Goal: Task Accomplishment & Management: Manage account settings

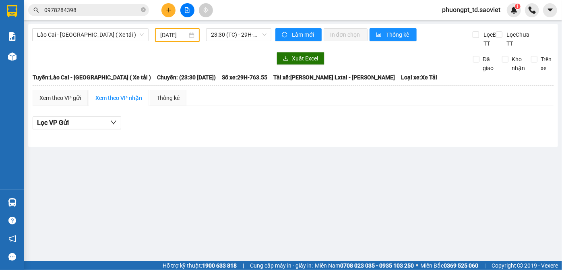
click at [95, 12] on input "0978284398" at bounding box center [91, 10] width 95 height 9
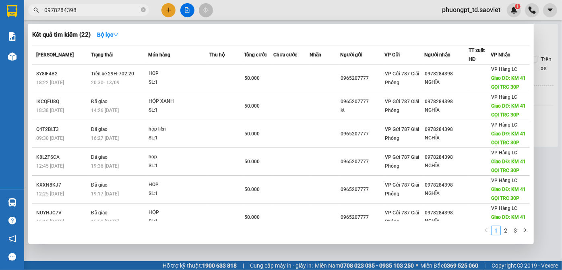
click at [95, 12] on input "0978284398" at bounding box center [91, 10] width 95 height 9
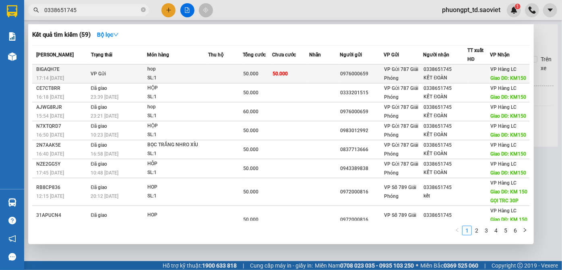
type input "0338651745"
click at [500, 73] on div "VP Hàng LC Giao DĐ: KM150" at bounding box center [509, 74] width 36 height 18
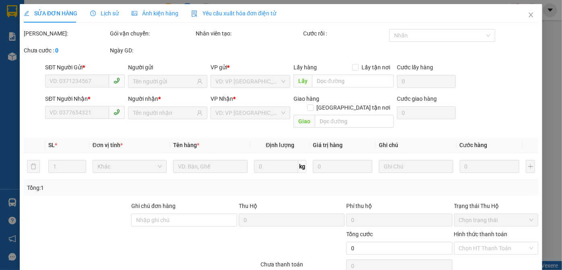
type input "0976000659"
type input "0338651745"
type input "KẾT ĐOÀN"
type input "KM150"
type input "50.000"
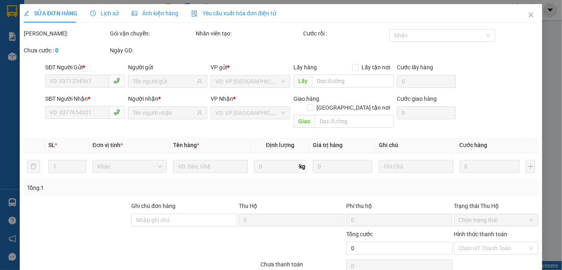
type input "50.000"
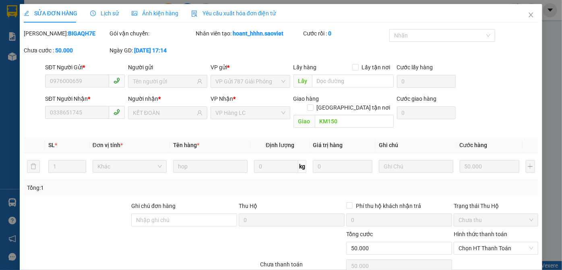
click at [108, 14] on span "Lịch sử" at bounding box center [104, 13] width 29 height 6
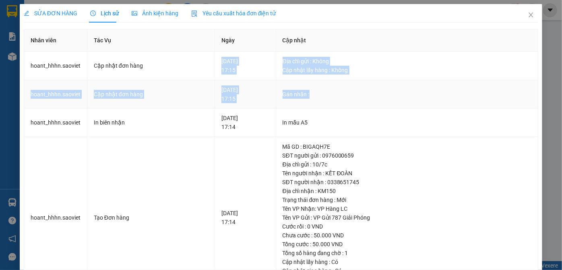
drag, startPoint x: 307, startPoint y: 63, endPoint x: 394, endPoint y: 85, distance: 89.7
click at [394, 85] on tbody "hoant_hhhn.saoviet Cập nhật đơn hàng [DATE] 17:15 Địa chỉ gửi : Không Cập nhậ…" at bounding box center [281, 175] width 514 height 247
click at [396, 90] on div "Gán nhãn :" at bounding box center [407, 94] width 249 height 9
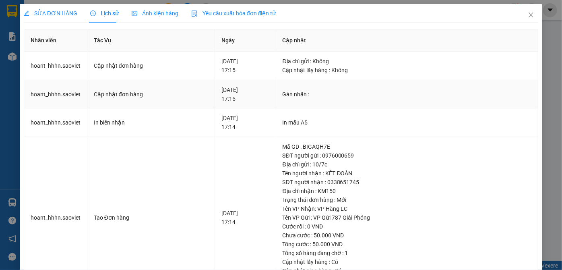
click at [258, 87] on div "[DATE] 17:15" at bounding box center [246, 94] width 48 height 18
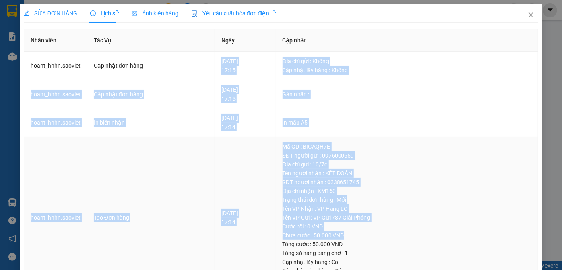
drag, startPoint x: 292, startPoint y: 58, endPoint x: 439, endPoint y: 234, distance: 230.0
click at [439, 234] on tbody "hoant_hhhn.saoviet Cập nhật đơn hàng [DATE] 17:15 Địa chỉ gửi : Không Cập nhậ…" at bounding box center [281, 175] width 514 height 247
click at [418, 174] on div "Tên người nhận : KẾT ĐOÀN" at bounding box center [407, 173] width 249 height 9
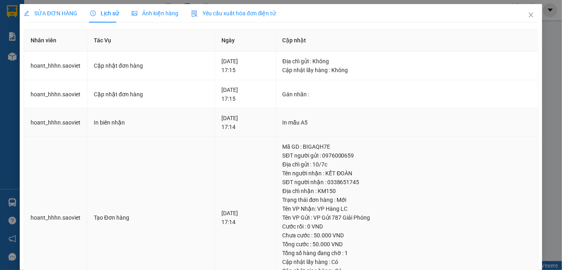
drag, startPoint x: 204, startPoint y: 58, endPoint x: 330, endPoint y: 130, distance: 145.3
click at [274, 140] on tbody "hoant_hhhn.saoviet Cập nhật đơn hàng [DATE] 17:15 Địa chỉ gửi : Không Cập nhậ…" at bounding box center [281, 175] width 514 height 247
click at [360, 130] on td "In mẫu A5" at bounding box center [407, 122] width 263 height 29
click at [528, 15] on icon "close" at bounding box center [531, 15] width 6 height 6
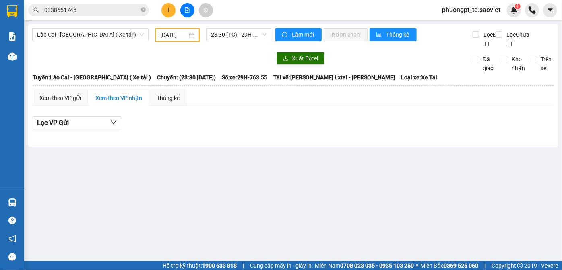
click at [95, 2] on div "Kết quả tìm kiếm ( 59 ) Bộ lọc Mã ĐH Trạng thái Món hàng Thu hộ Tổng cước Chưa …" at bounding box center [281, 10] width 562 height 20
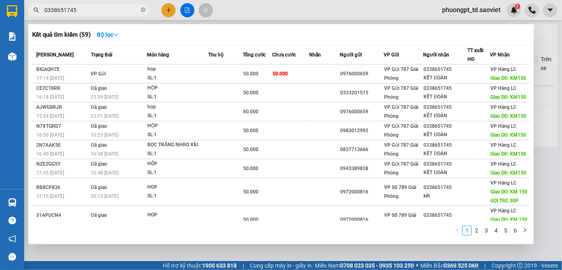
click at [94, 11] on input "0338651745" at bounding box center [91, 10] width 95 height 9
paste input "0365907686"
type input "0365907686"
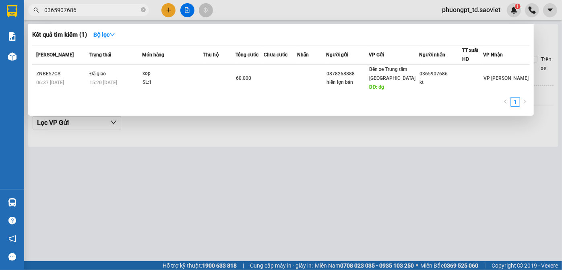
click at [92, 13] on input "0365907686" at bounding box center [91, 10] width 95 height 9
type input "0"
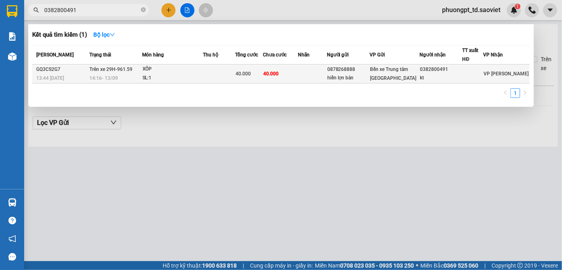
type input "0382800491"
click at [481, 72] on div at bounding box center [473, 74] width 20 height 8
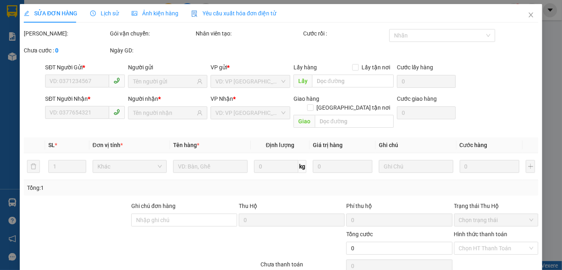
type input "0878268888"
type input "hiền lợn bản"
type input "0382800491"
type input "kt"
type input "40.000"
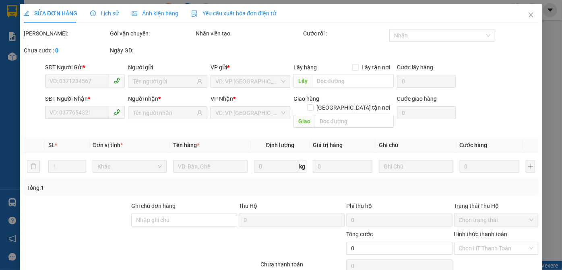
type input "40.000"
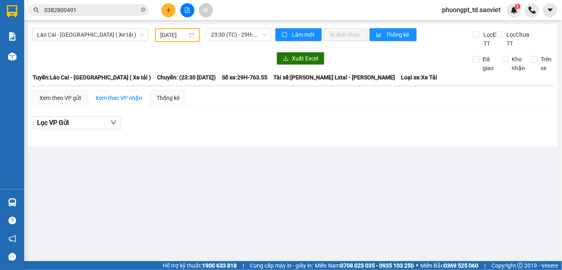
click at [96, 10] on input "0382800491" at bounding box center [91, 10] width 95 height 9
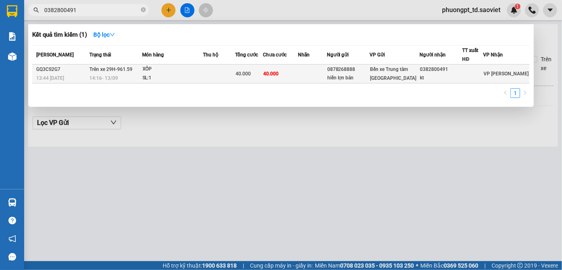
click at [495, 75] on span "VP [PERSON_NAME]" at bounding box center [506, 74] width 45 height 6
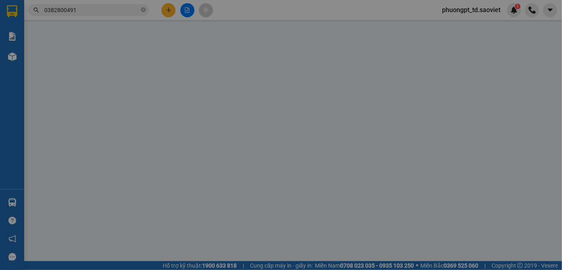
type input "0878268888"
type input "hiền lợn bản"
type input "0382800491"
type input "kt"
type input "40.000"
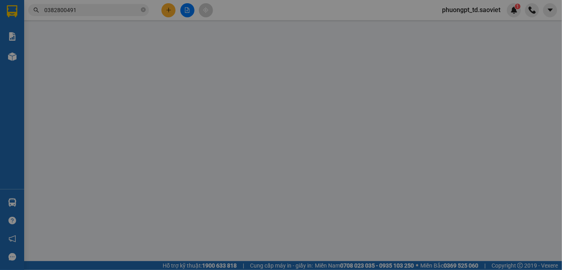
type input "40.000"
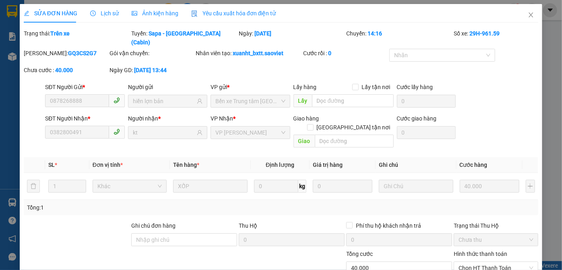
click at [94, 16] on span "Lịch sử" at bounding box center [104, 13] width 29 height 6
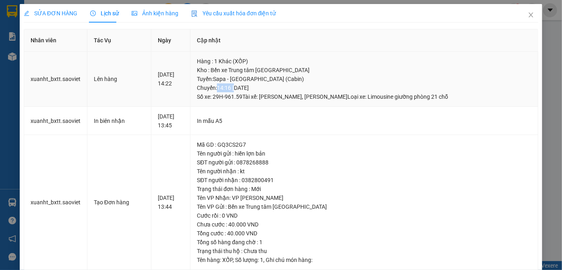
drag, startPoint x: 224, startPoint y: 89, endPoint x: 241, endPoint y: 91, distance: 16.4
click at [241, 91] on div "Tuyến : Sapa - [GEOGRAPHIC_DATA] (Cabin) [GEOGRAPHIC_DATA]: 14:16 [DATE] Số xe:…" at bounding box center [364, 88] width 335 height 27
click at [434, 140] on div "Mã GD : GQ3CS2G7" at bounding box center [364, 144] width 335 height 9
drag, startPoint x: 228, startPoint y: 88, endPoint x: 236, endPoint y: 90, distance: 8.2
click at [236, 90] on div "Tuyến : Sapa - [GEOGRAPHIC_DATA] (Cabin) [GEOGRAPHIC_DATA]: 14:16 [DATE] Số xe:…" at bounding box center [364, 88] width 335 height 27
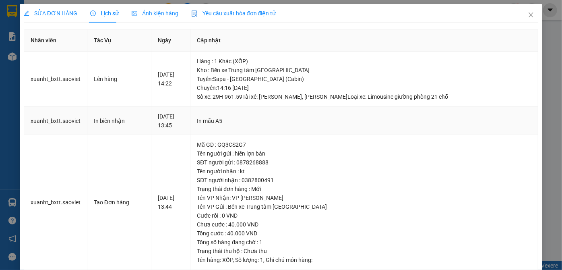
click at [252, 107] on td "In mẫu A5" at bounding box center [365, 121] width 348 height 29
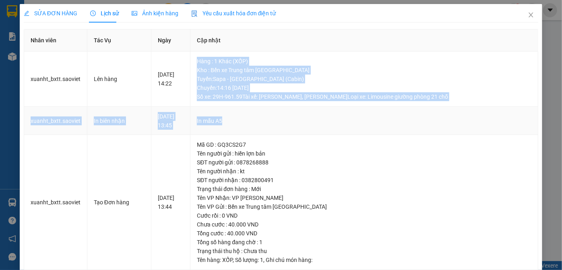
drag, startPoint x: 201, startPoint y: 55, endPoint x: 494, endPoint y: 114, distance: 299.2
click at [494, 114] on tbody "xuanht_bxtt.saoviet Lên hàng [DATE] 14:22 Hàng : 1 Khác (XỐP) Kho : Bến xe Trun…" at bounding box center [281, 161] width 514 height 218
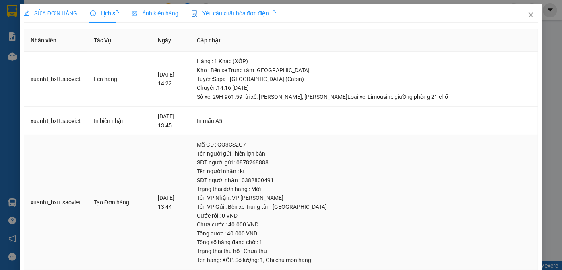
click at [464, 142] on div "Mã GD : GQ3CS2G7" at bounding box center [364, 144] width 335 height 9
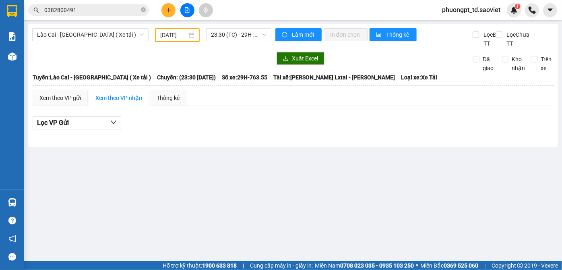
click at [121, 11] on input "0382800491" at bounding box center [91, 10] width 95 height 9
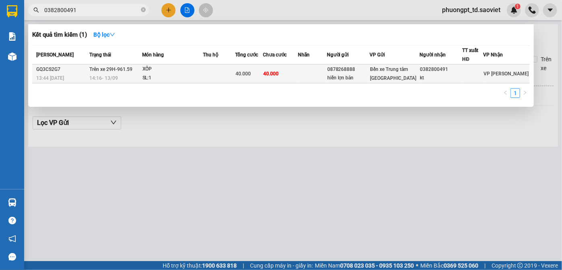
click at [369, 74] on div "hiền lợn bản" at bounding box center [349, 78] width 42 height 8
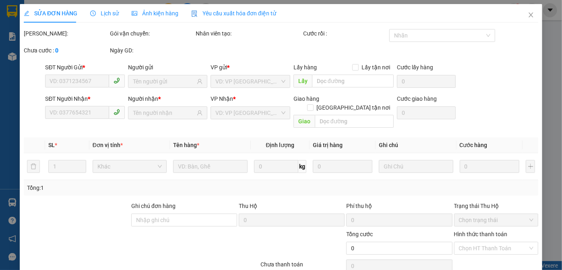
type input "0878268888"
type input "hiền lợn bản"
type input "0382800491"
type input "kt"
type input "40.000"
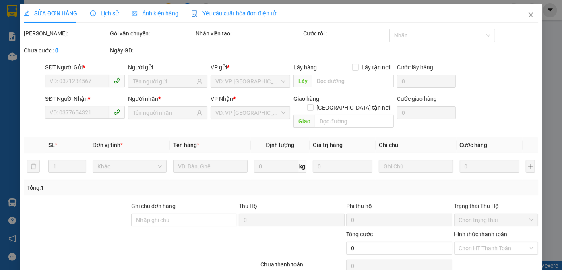
type input "40.000"
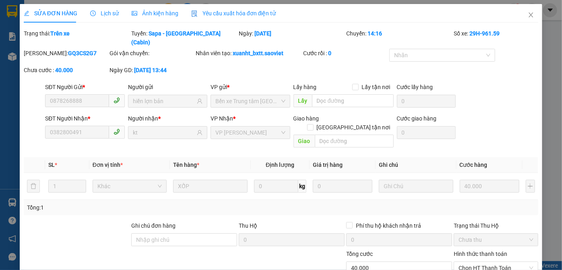
click at [105, 13] on span "Lịch sử" at bounding box center [104, 13] width 29 height 6
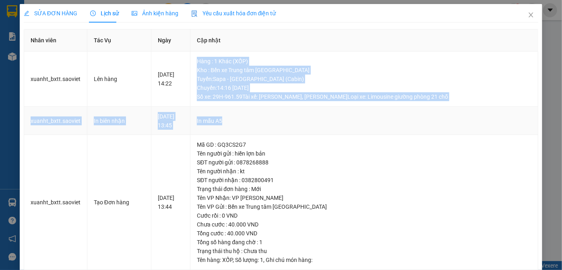
drag, startPoint x: 203, startPoint y: 58, endPoint x: 524, endPoint y: 120, distance: 327.2
click at [524, 120] on tbody "xuanht_bxtt.saoviet Lên hàng [DATE] 14:22 Hàng : 1 Khác (XỐP) Kho : Bến xe Trun…" at bounding box center [281, 161] width 514 height 218
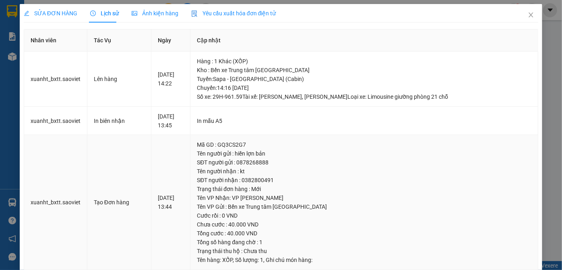
click at [469, 162] on div "SĐT người gửi : 0878268888" at bounding box center [364, 162] width 335 height 9
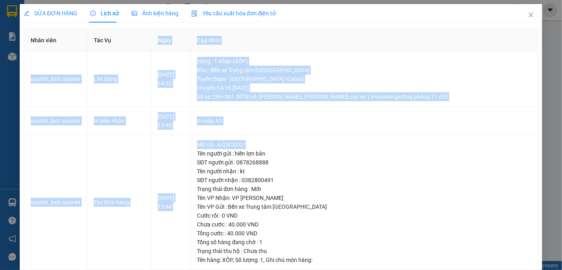
drag, startPoint x: 264, startPoint y: 135, endPoint x: 128, endPoint y: 39, distance: 166.5
click at [129, 35] on table "Nhân viên Tác Vụ Ngày Cập nhật xuanht_bxtt.saoviet Lên hàng [DATE] 14:22 Hàng :…" at bounding box center [281, 149] width 514 height 241
drag, startPoint x: 346, startPoint y: 142, endPoint x: 375, endPoint y: 191, distance: 56.4
click at [346, 142] on div "Mã GD : GQ3CS2G7" at bounding box center [364, 144] width 335 height 9
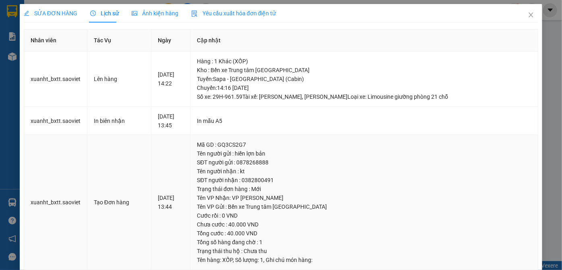
drag, startPoint x: 366, startPoint y: 266, endPoint x: 347, endPoint y: 231, distance: 39.7
click at [364, 260] on td "Mã GD : GQ3CS2G7 Tên người gửi : hiền lợn bản SĐT người gửi : 0878268888 Tên ng…" at bounding box center [365, 202] width 348 height 135
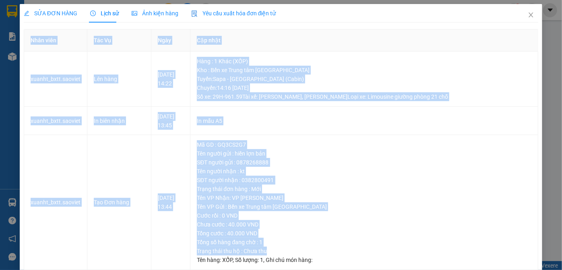
drag, startPoint x: 336, startPoint y: 253, endPoint x: 27, endPoint y: 44, distance: 373.2
click at [27, 44] on table "Nhân viên Tác Vụ Ngày Cập nhật xuanht_bxtt.saoviet Lên hàng [DATE] 14:22 Hàng :…" at bounding box center [281, 149] width 514 height 241
click at [55, 58] on td "xuanht_bxtt.saoviet" at bounding box center [55, 79] width 63 height 55
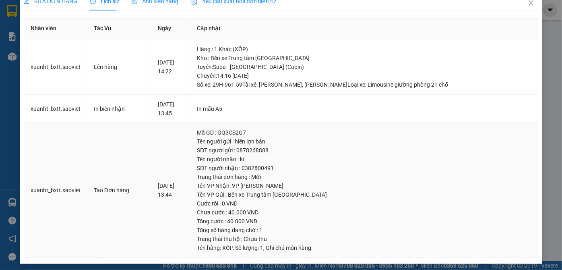
drag, startPoint x: 25, startPoint y: 36, endPoint x: 404, endPoint y: 265, distance: 442.6
click at [404, 265] on div "SỬA ĐƠN HÀNG Lịch sử Ảnh kiện hàng Yêu cầu xuất hóa đơn điện tử Total Paid Fee …" at bounding box center [281, 135] width 562 height 270
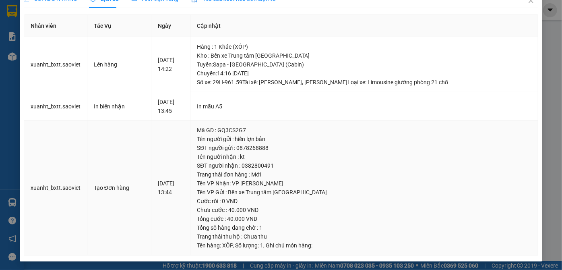
click at [409, 236] on div "Trạng thái thu hộ : Chưa thu" at bounding box center [364, 236] width 335 height 9
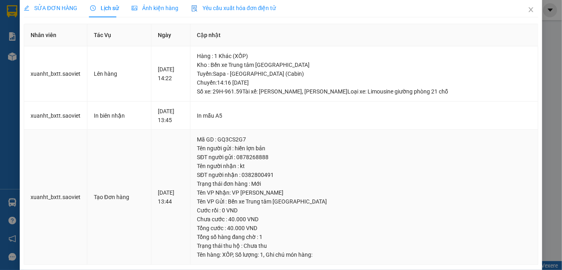
scroll to position [0, 0]
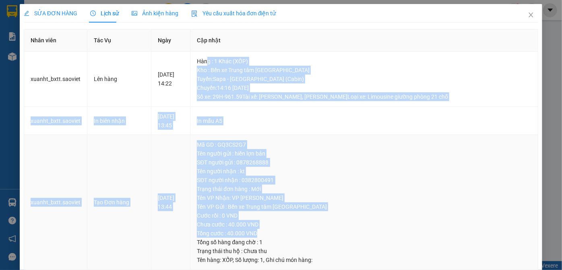
drag, startPoint x: 212, startPoint y: 62, endPoint x: 420, endPoint y: 232, distance: 268.8
click at [420, 232] on tbody "xuanht_bxtt.saoviet Lên hàng [DATE] 14:22 Hàng : 1 Khác (XỐP) Kho : Bến xe Trun…" at bounding box center [281, 161] width 514 height 218
click at [420, 232] on div "Tổng cước : 40.000 VND" at bounding box center [364, 233] width 335 height 9
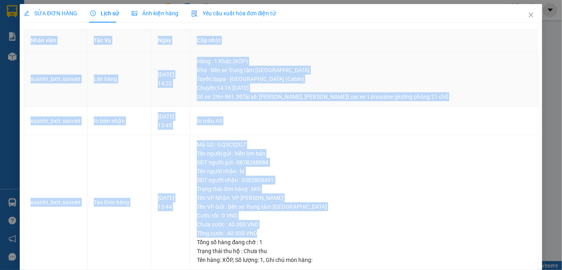
drag, startPoint x: 413, startPoint y: 235, endPoint x: 191, endPoint y: 103, distance: 258.2
click at [84, 28] on div "SỬA ĐƠN HÀNG Lịch sử Ảnh kiện hàng Yêu cầu xuất hóa đơn điện tử Total Paid Fee …" at bounding box center [281, 137] width 515 height 266
click at [341, 141] on div "Mã GD : GQ3CS2G7" at bounding box center [364, 144] width 335 height 9
click at [426, 167] on div "Tên người nhận : kt" at bounding box center [364, 171] width 335 height 9
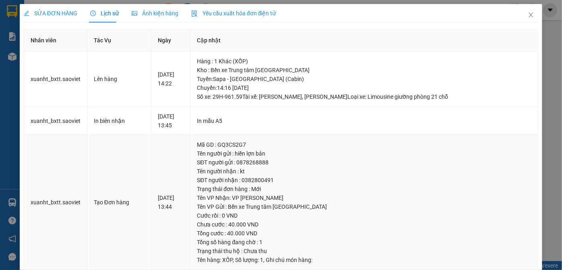
click at [414, 214] on div "Cước rồi : 0 VND" at bounding box center [364, 215] width 335 height 9
